Goal: Check status: Check status

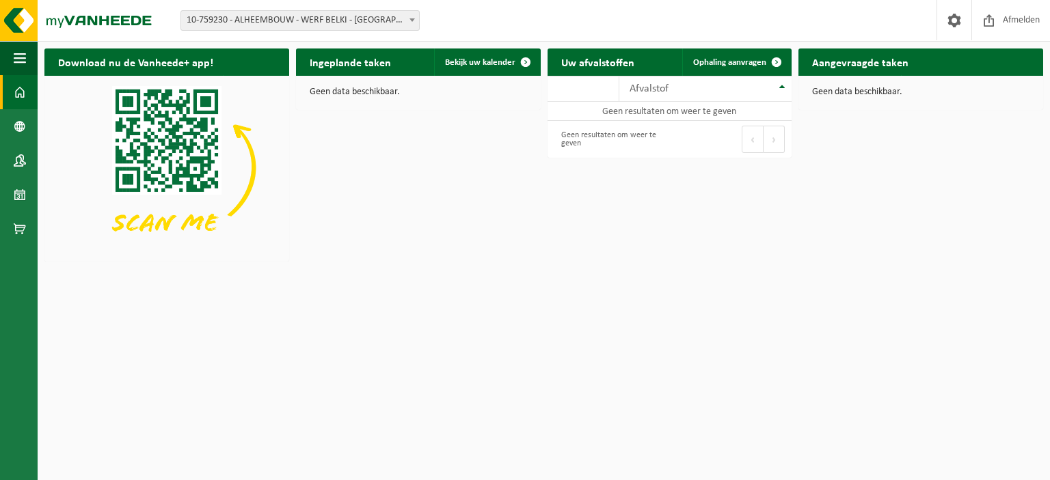
click at [412, 16] on span at bounding box center [412, 20] width 14 height 18
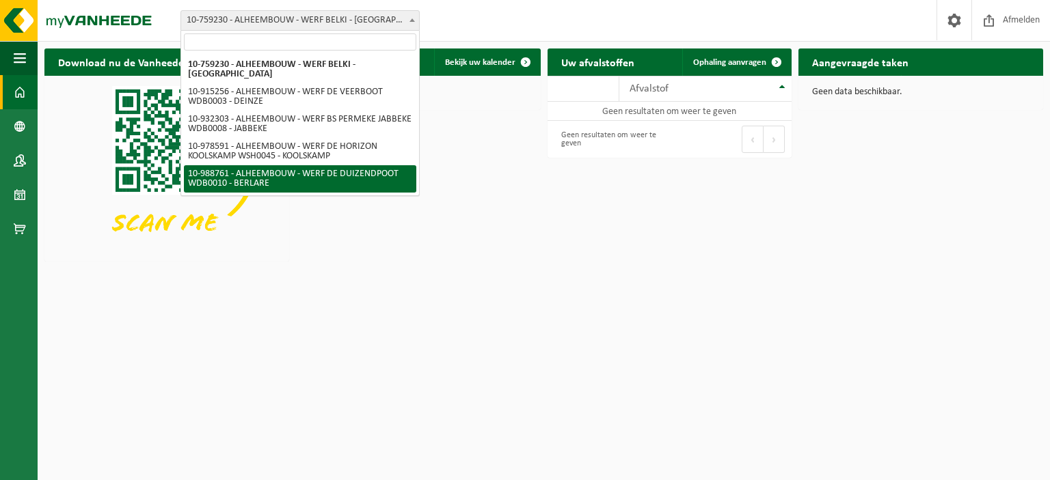
select select "167982"
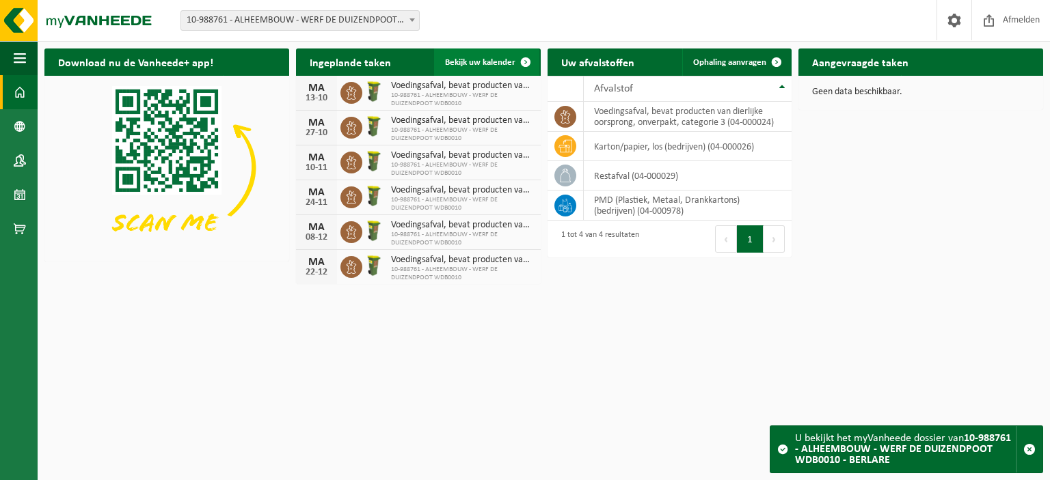
click at [467, 64] on span "Bekijk uw kalender" at bounding box center [480, 62] width 70 height 9
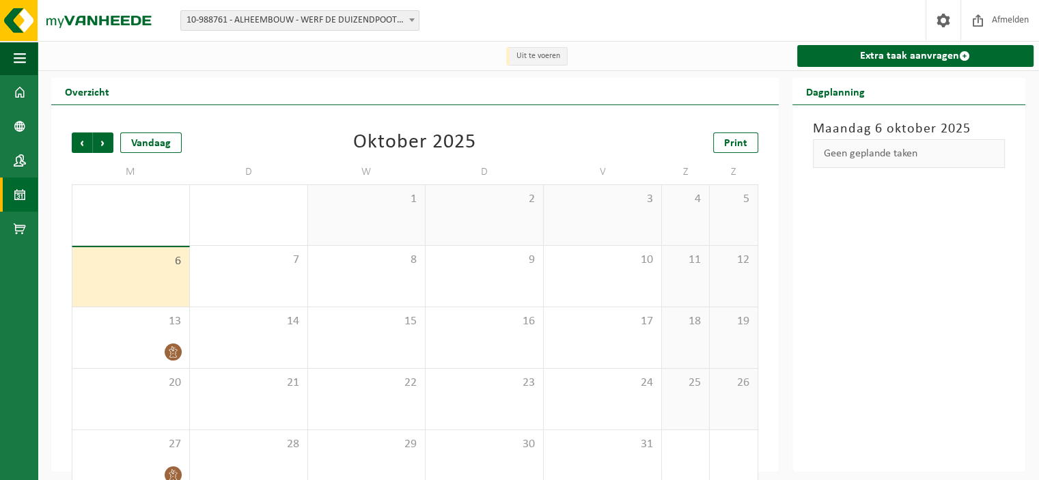
scroll to position [26, 0]
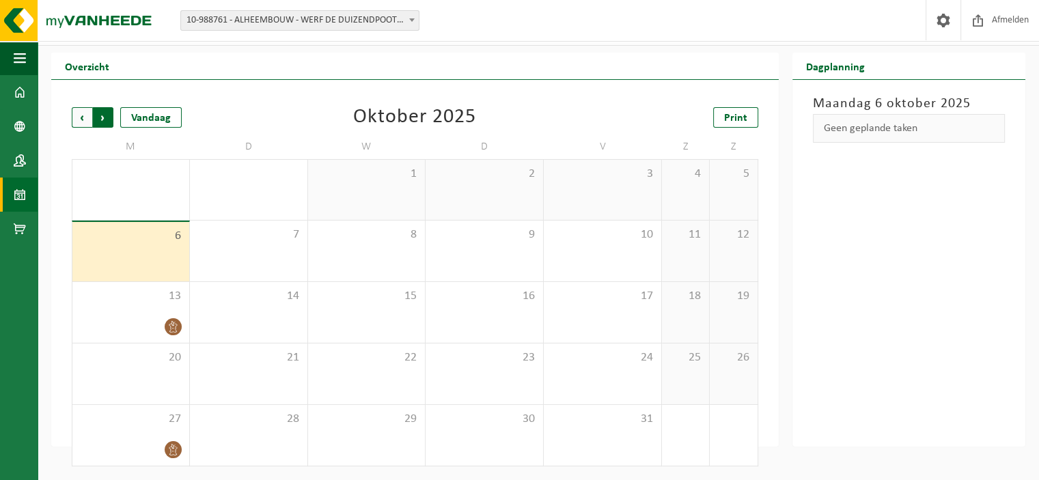
click at [81, 120] on span "Vorige" at bounding box center [82, 117] width 21 height 21
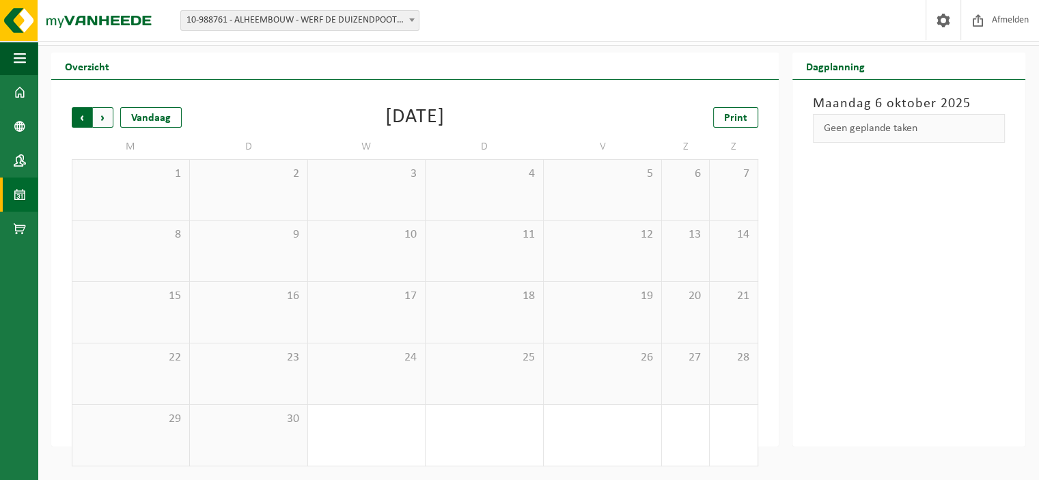
click at [107, 116] on span "Volgende" at bounding box center [103, 117] width 21 height 21
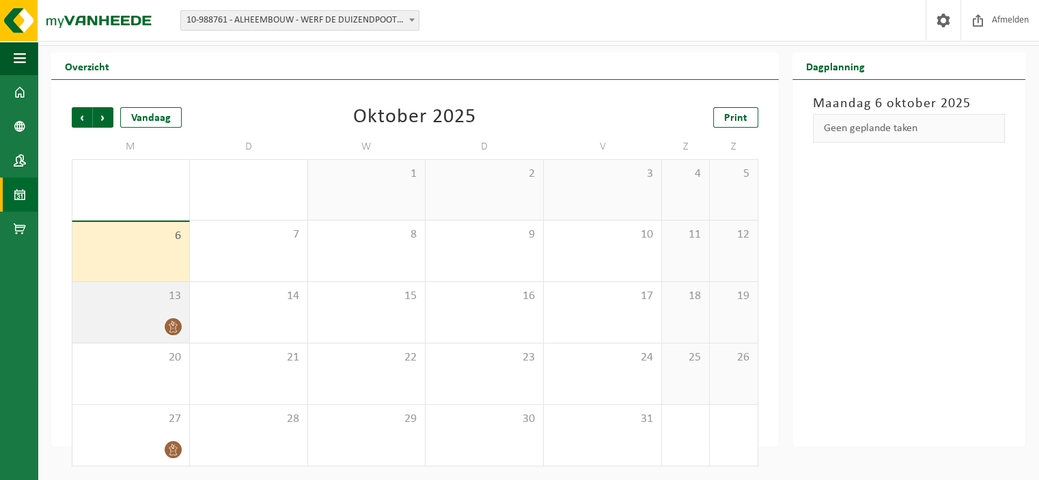
scroll to position [0, 0]
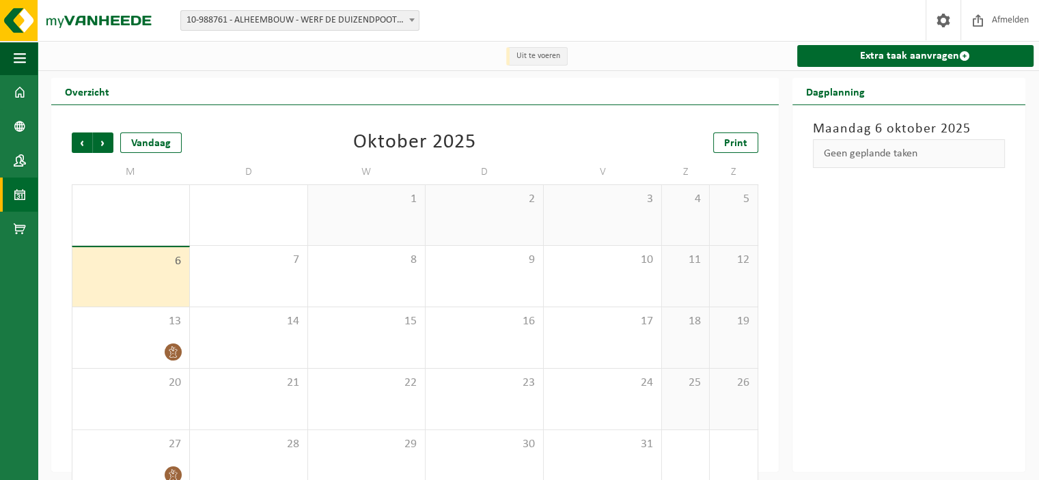
click at [68, 92] on h2 "Overzicht" at bounding box center [87, 91] width 72 height 27
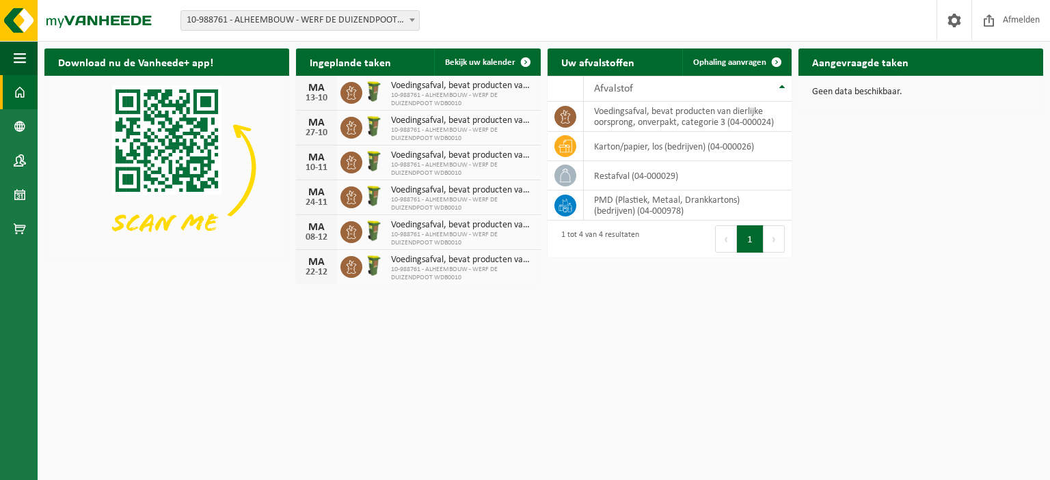
click at [452, 101] on span "10-988761 - ALHEEMBOUW - WERF DE DUIZENDPOOT WDB0010" at bounding box center [462, 100] width 143 height 16
click at [506, 64] on span "Bekijk uw kalender" at bounding box center [480, 62] width 70 height 9
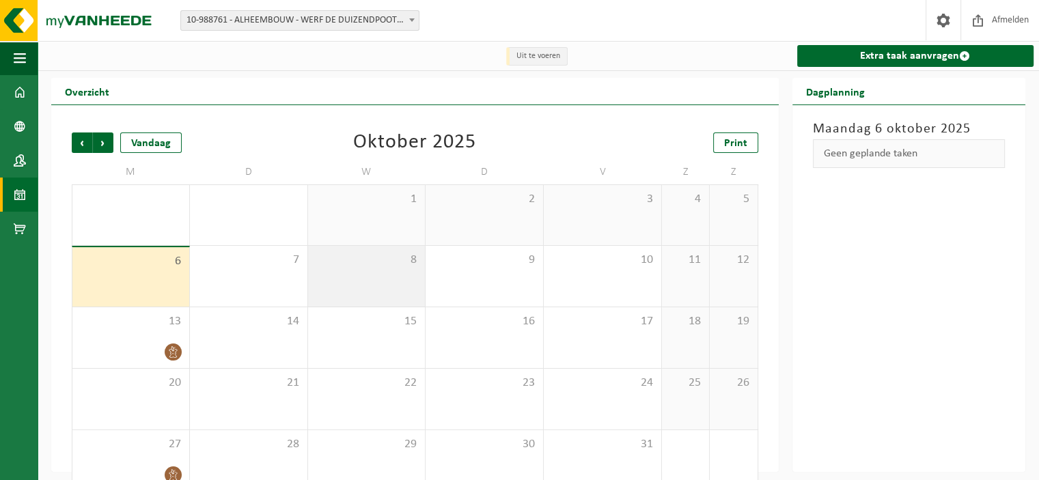
scroll to position [26, 0]
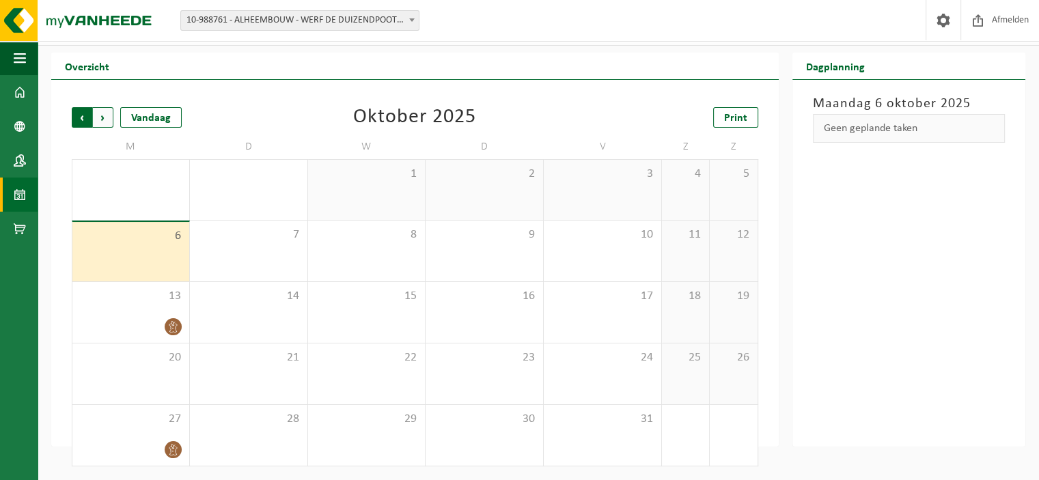
click at [108, 117] on span "Volgende" at bounding box center [103, 117] width 21 height 21
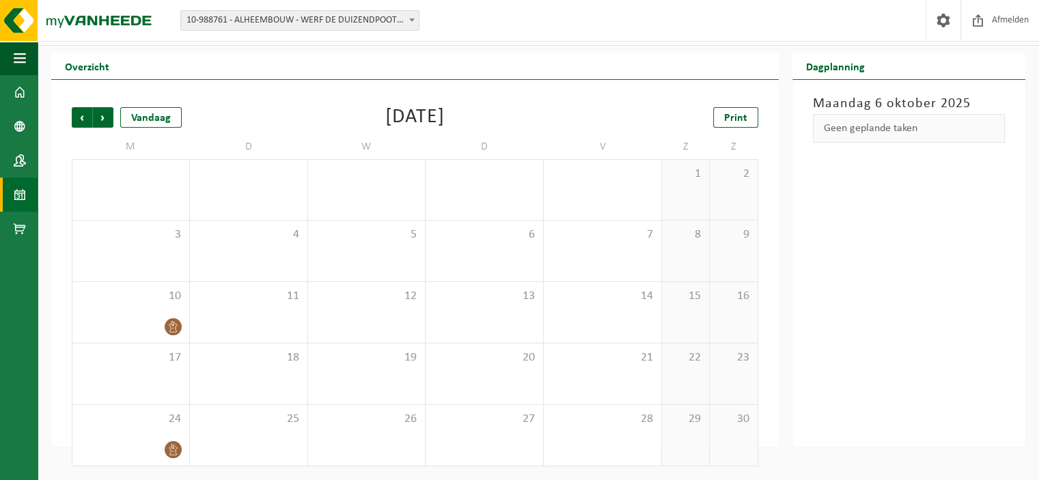
click at [108, 117] on span "Volgende" at bounding box center [103, 117] width 21 height 21
click at [79, 117] on span "Vorige" at bounding box center [82, 117] width 21 height 21
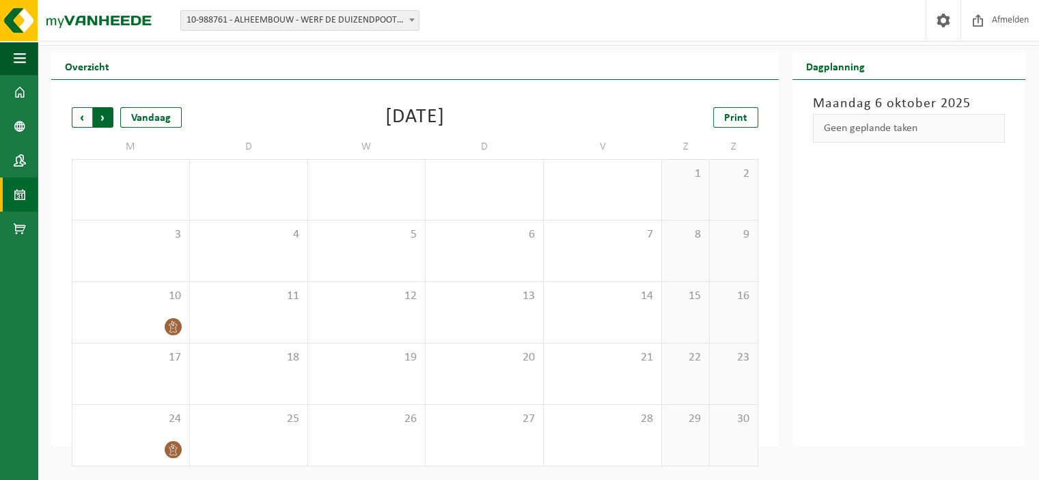
click at [87, 115] on span "Vorige" at bounding box center [82, 117] width 21 height 21
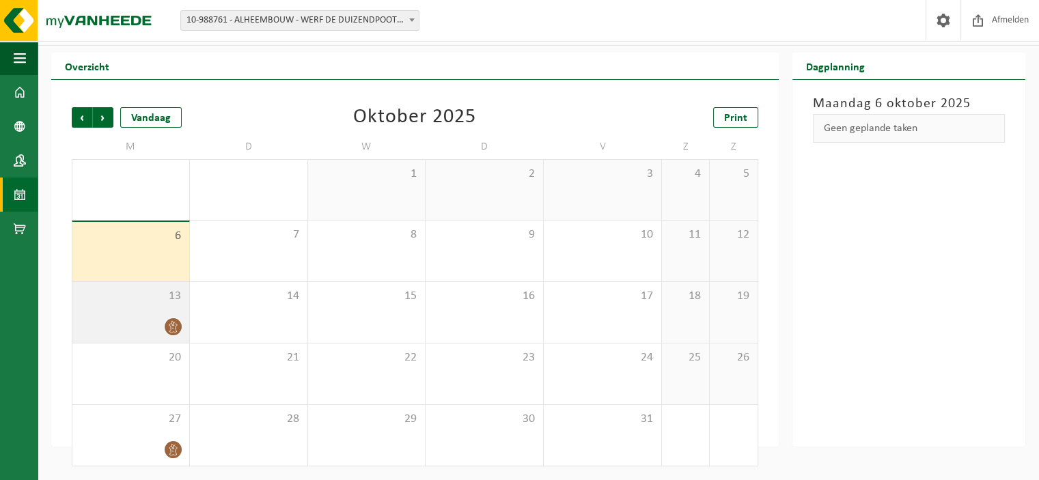
click at [175, 329] on icon at bounding box center [173, 327] width 8 height 12
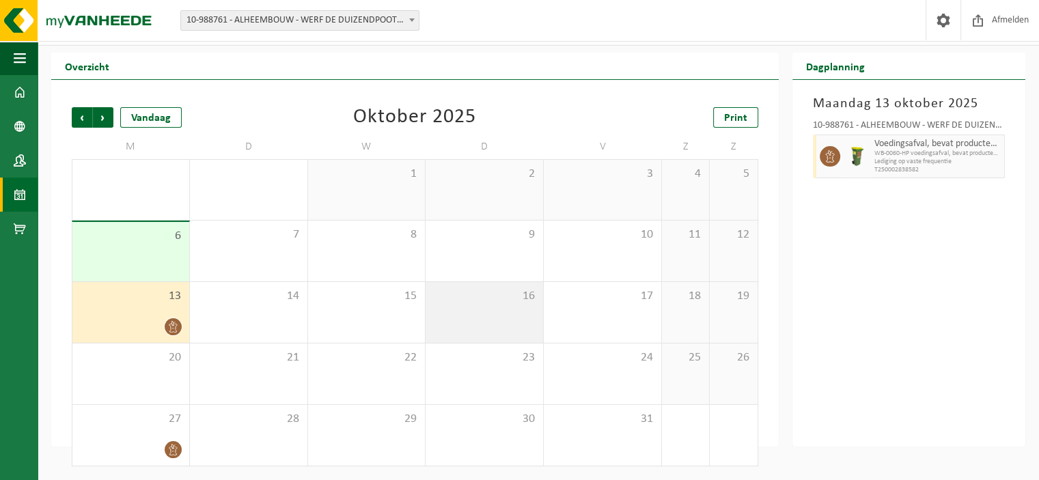
click at [465, 305] on div "16" at bounding box center [485, 312] width 118 height 61
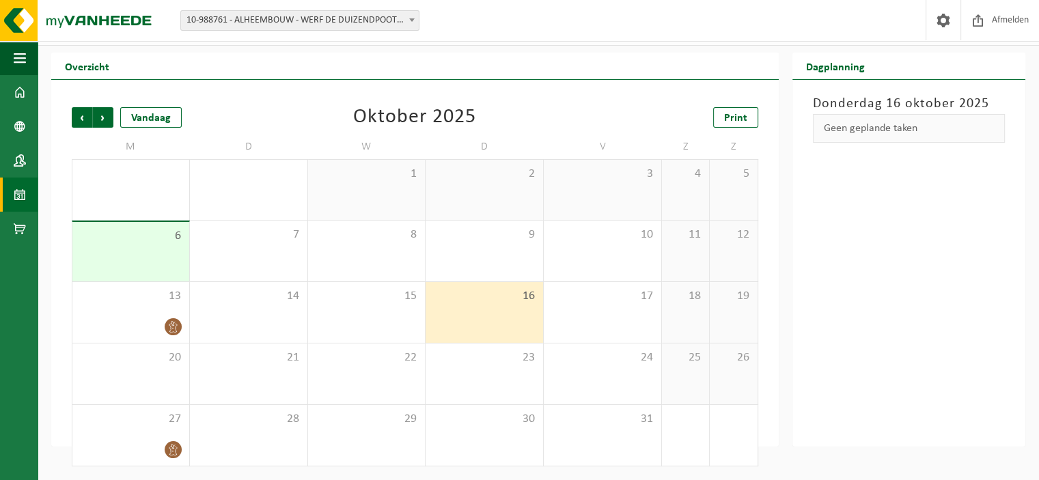
click at [465, 305] on div "16" at bounding box center [485, 312] width 118 height 61
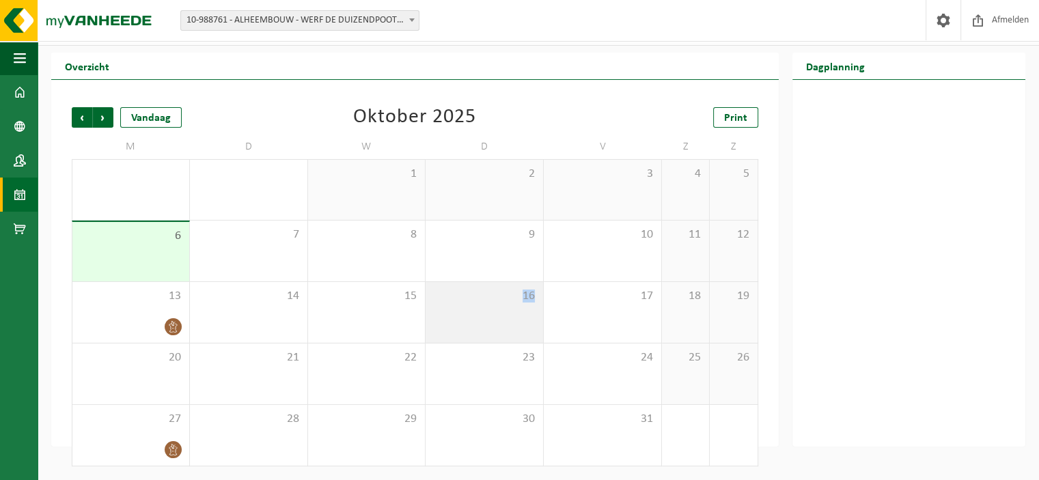
click at [465, 305] on div "16" at bounding box center [485, 312] width 118 height 61
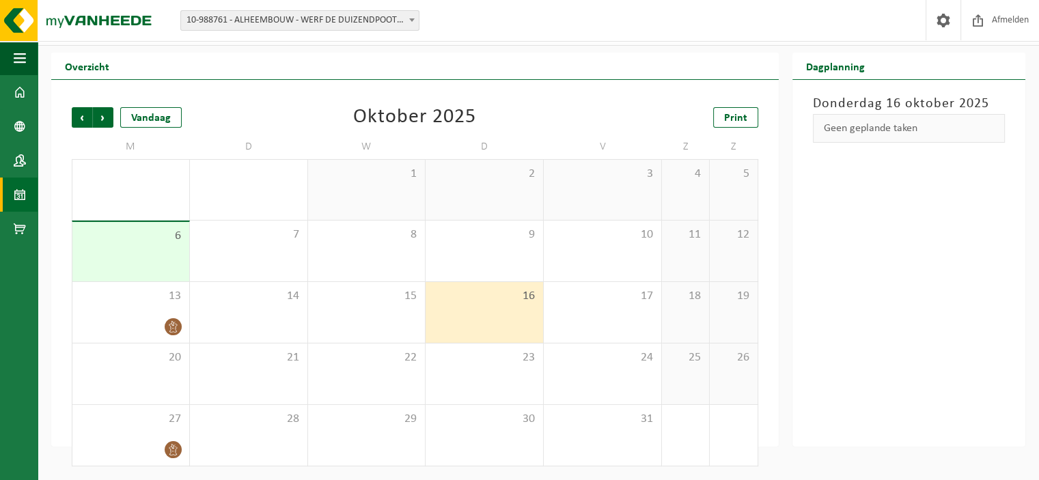
drag, startPoint x: 515, startPoint y: 307, endPoint x: 932, endPoint y: 339, distance: 418.8
click at [932, 339] on div "Donderdag 16 oktober 2025 Geen geplande taken" at bounding box center [910, 263] width 234 height 367
